Goal: Find specific page/section: Find specific page/section

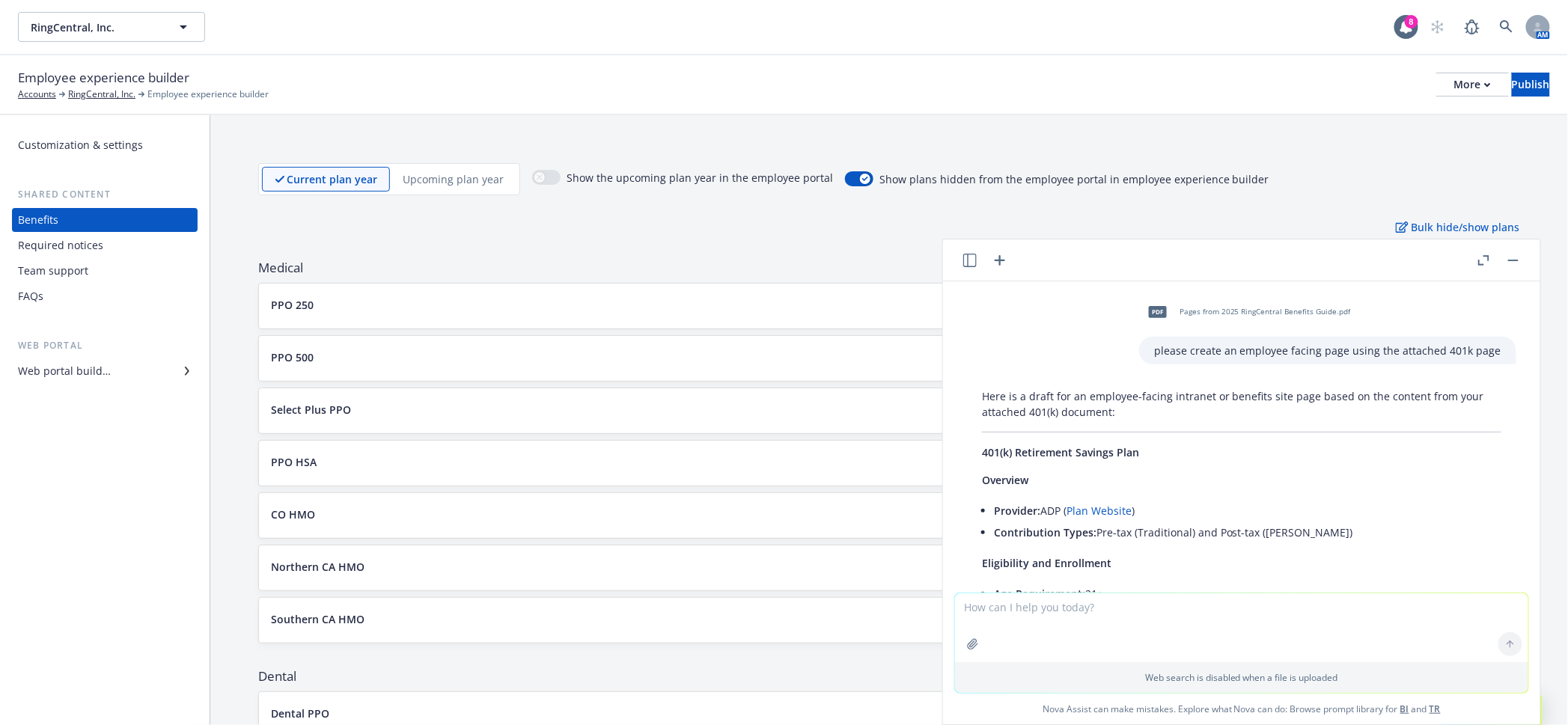
scroll to position [17155, 0]
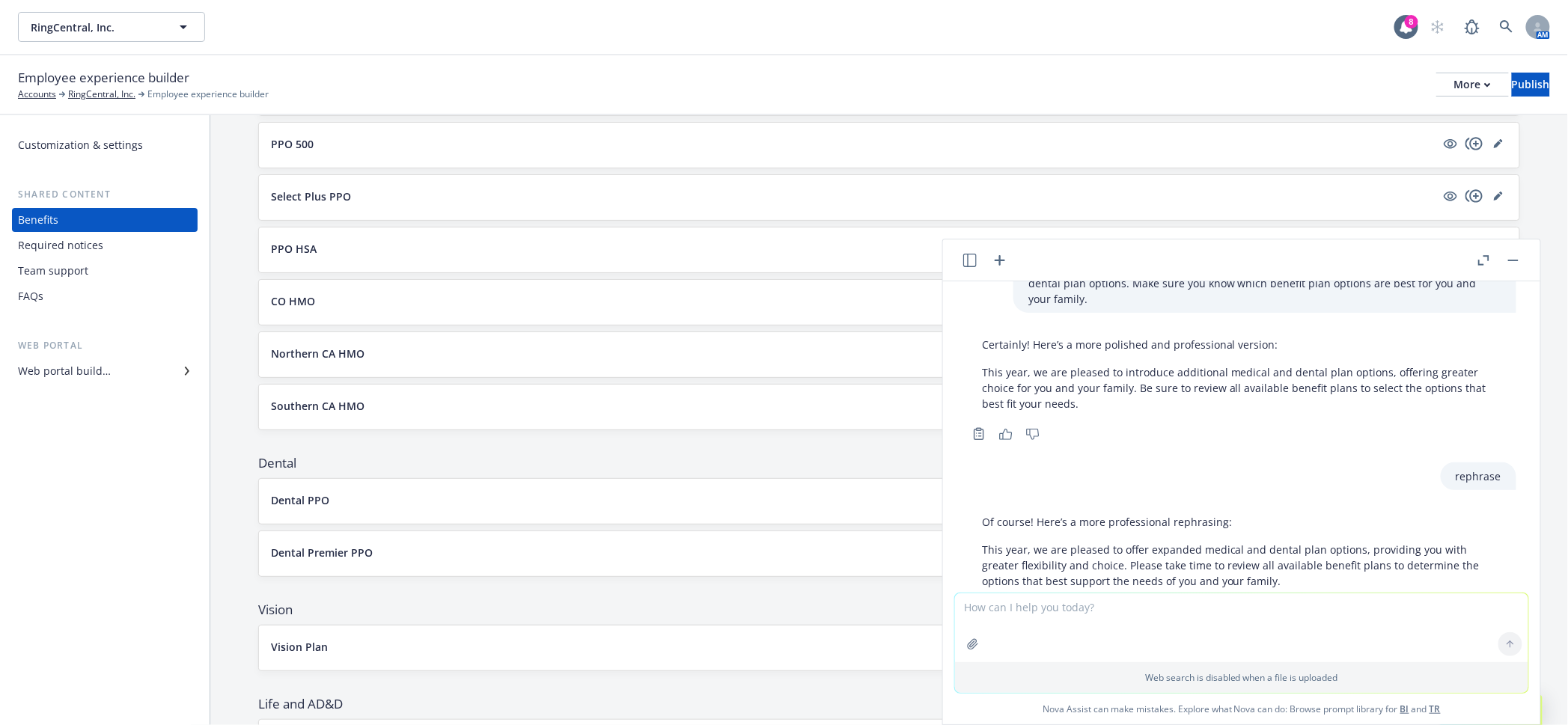
click at [1513, 262] on button "button" at bounding box center [1513, 260] width 18 height 18
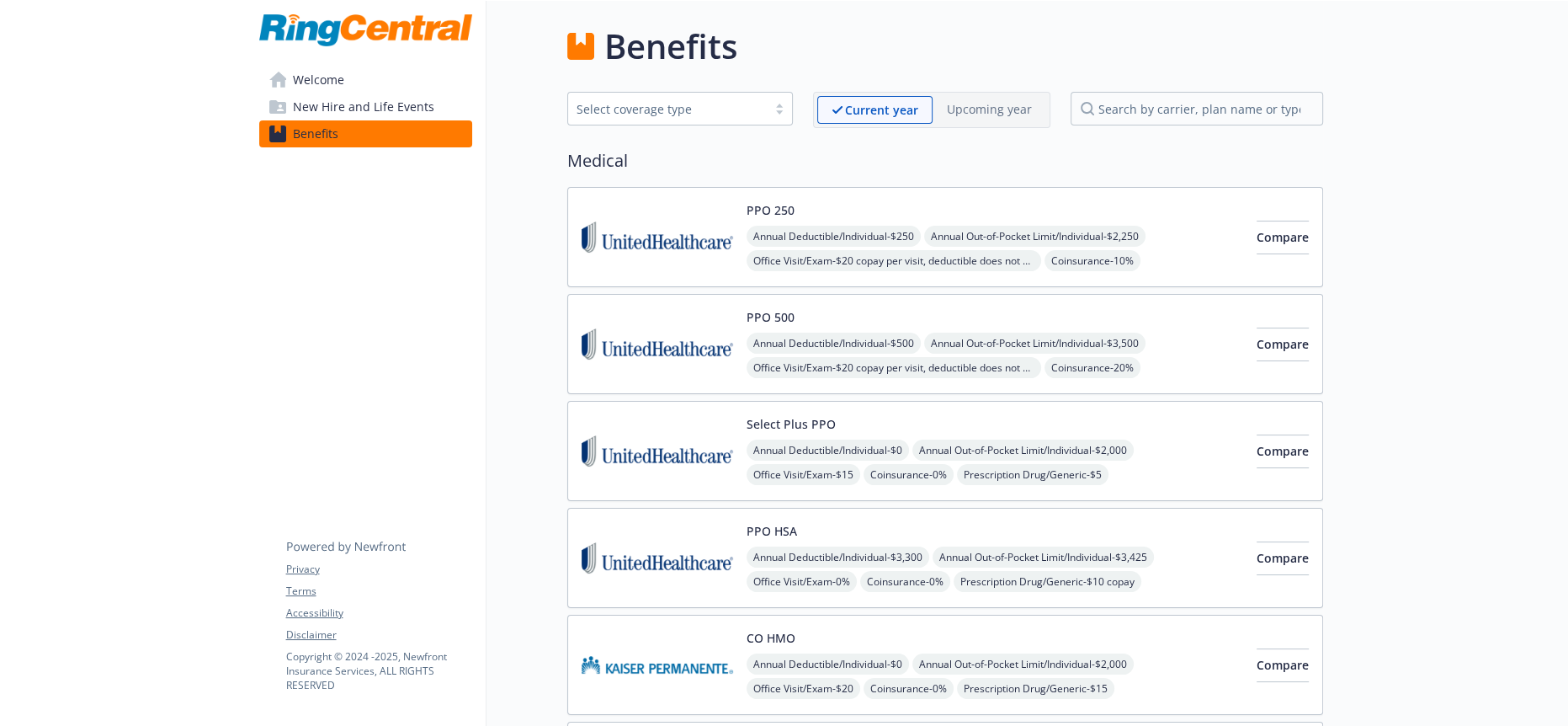
scroll to position [2431, 0]
